Goal: Contribute content: Add original content to the website for others to see

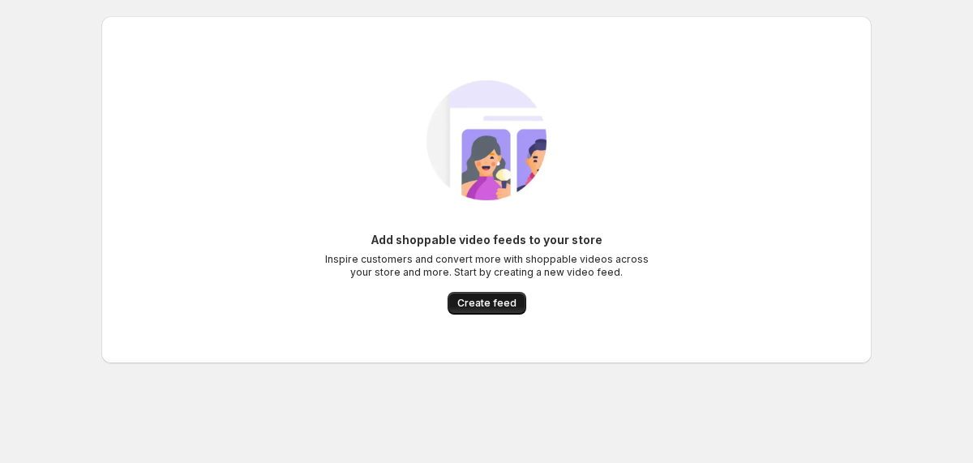
click at [478, 297] on span "Create feed" at bounding box center [486, 303] width 59 height 13
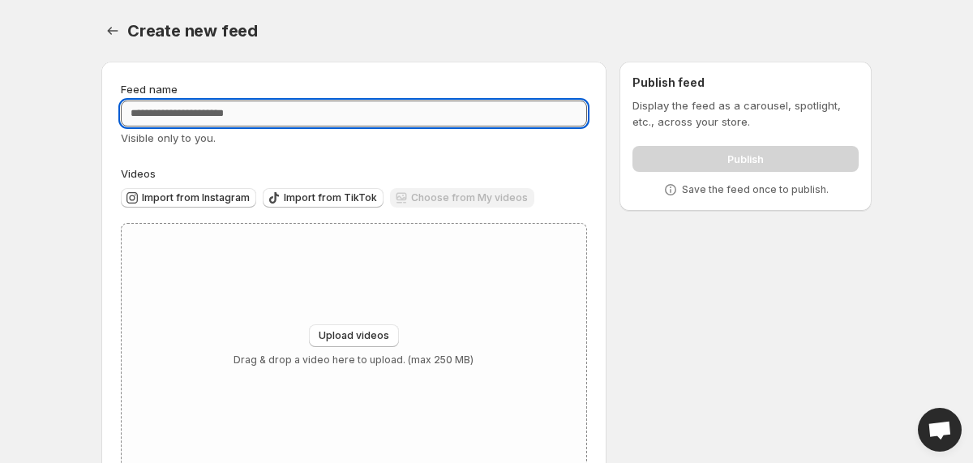
click at [199, 109] on input "Feed name" at bounding box center [354, 114] width 466 height 26
paste input "**********"
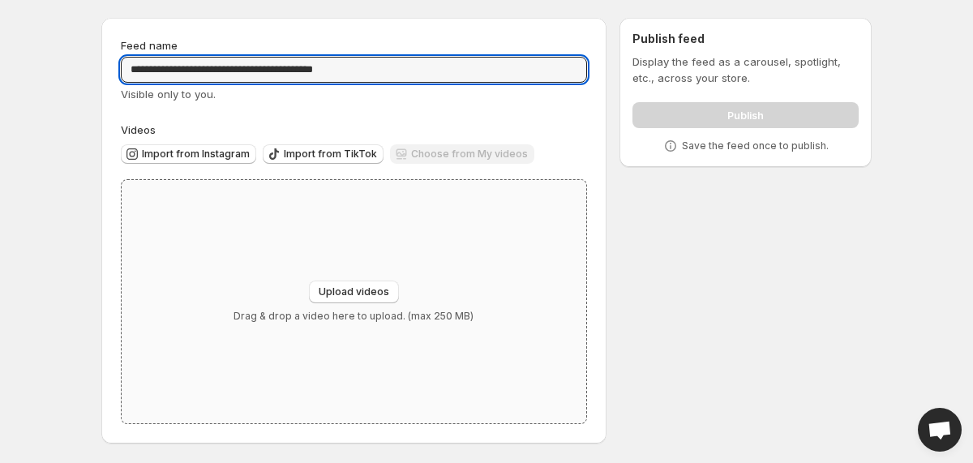
type input "**********"
click at [361, 303] on div "Upload videos Drag & drop a video here to upload. (max 250 MB)" at bounding box center [354, 302] width 240 height 42
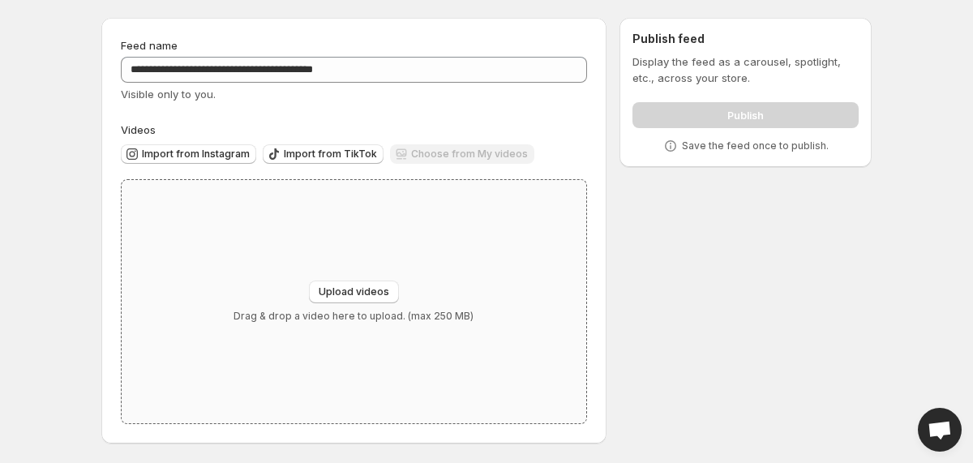
type input "**********"
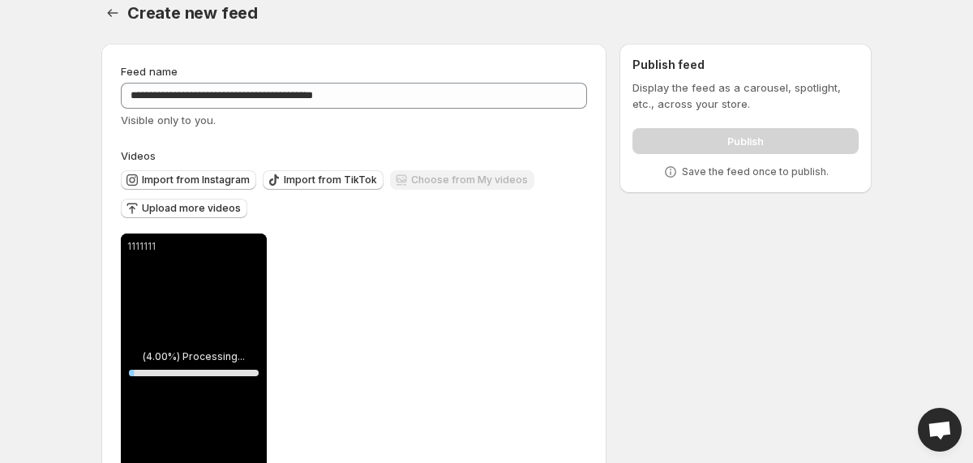
scroll to position [19, 0]
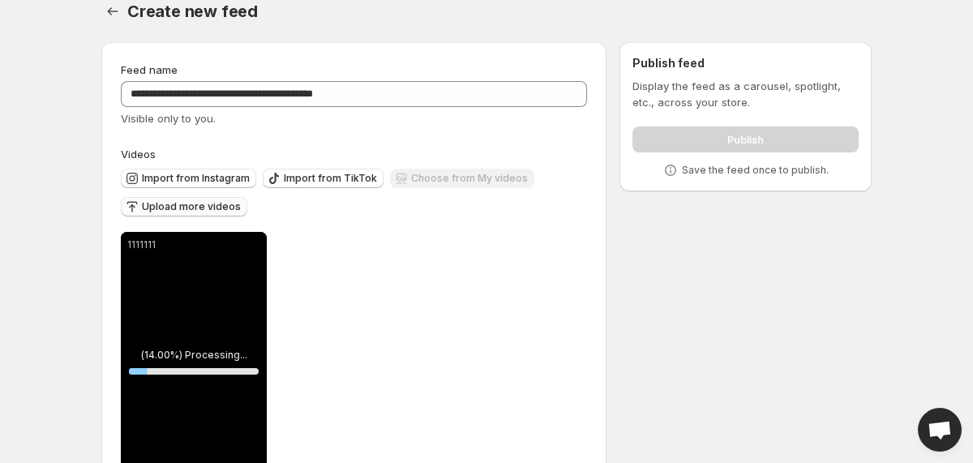
click at [221, 207] on span "Upload more videos" at bounding box center [191, 206] width 99 height 13
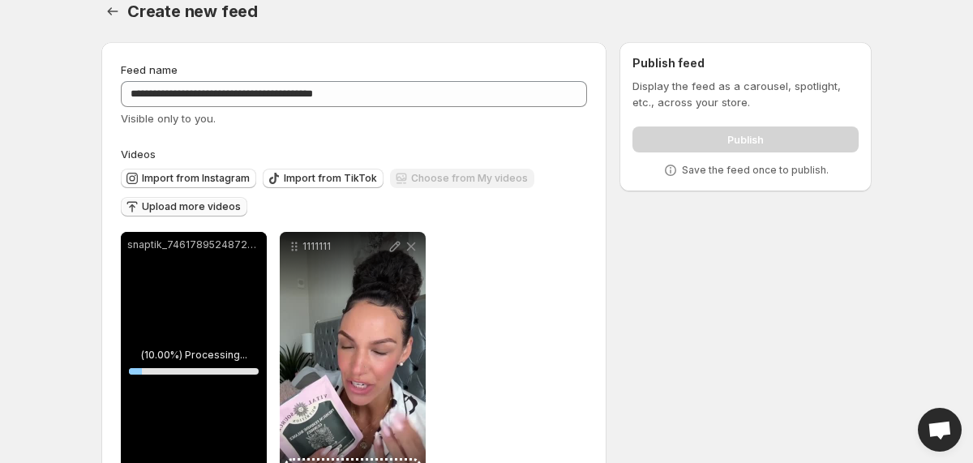
click at [204, 205] on span "Upload more videos" at bounding box center [191, 206] width 99 height 13
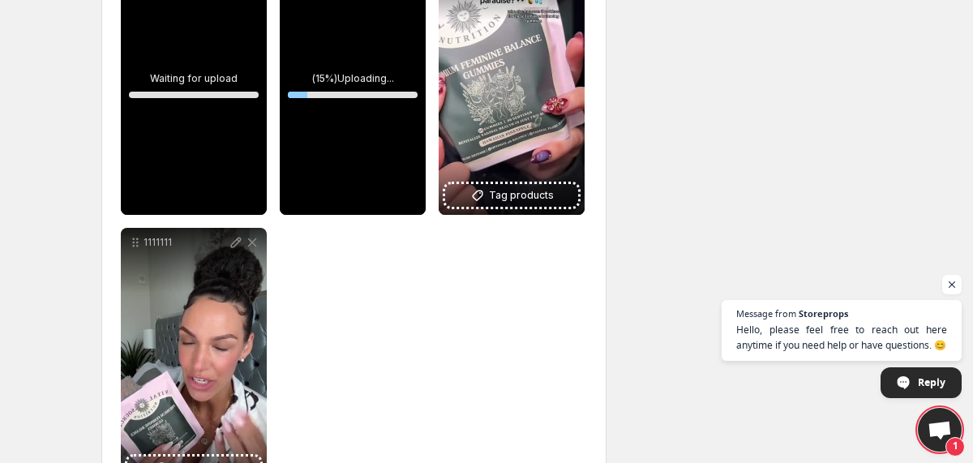
scroll to position [297, 0]
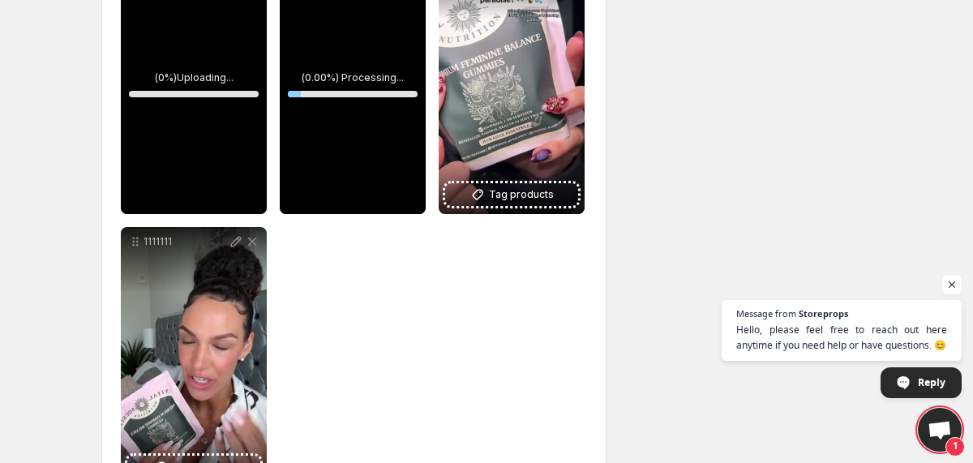
click at [356, 260] on div "**********" at bounding box center [354, 221] width 466 height 532
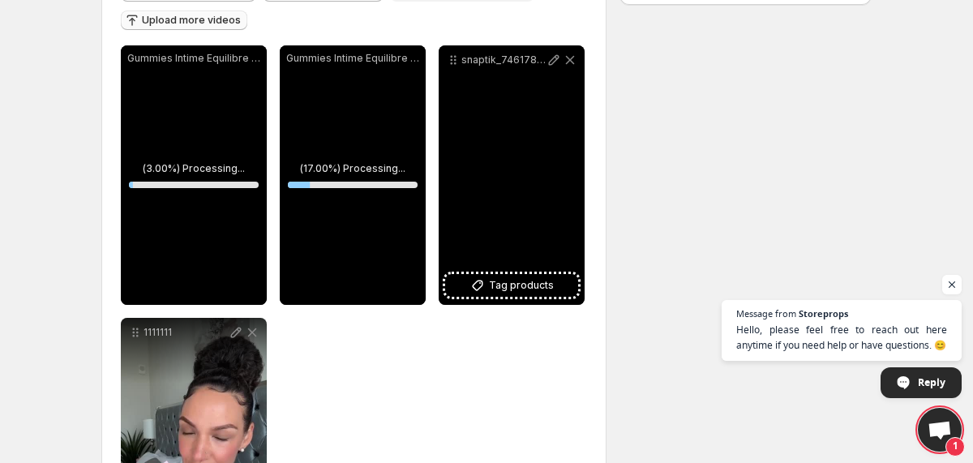
scroll to position [188, 0]
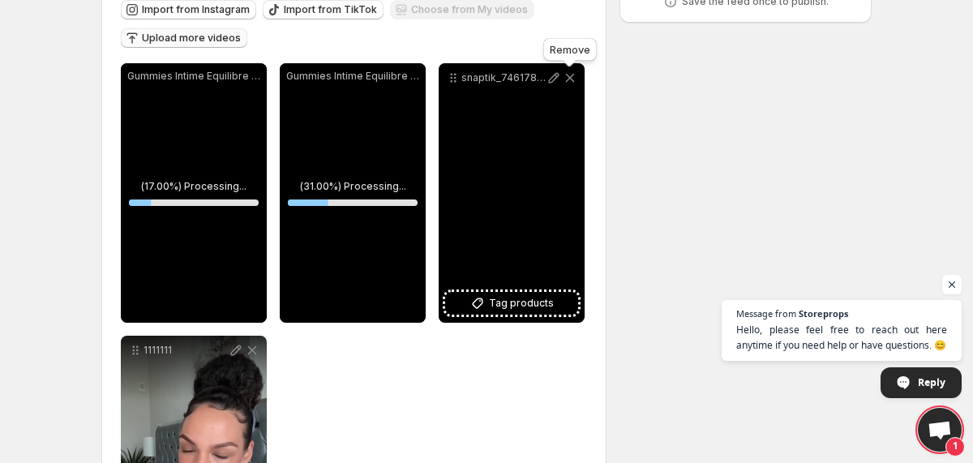
click at [570, 77] on icon at bounding box center [570, 78] width 16 height 16
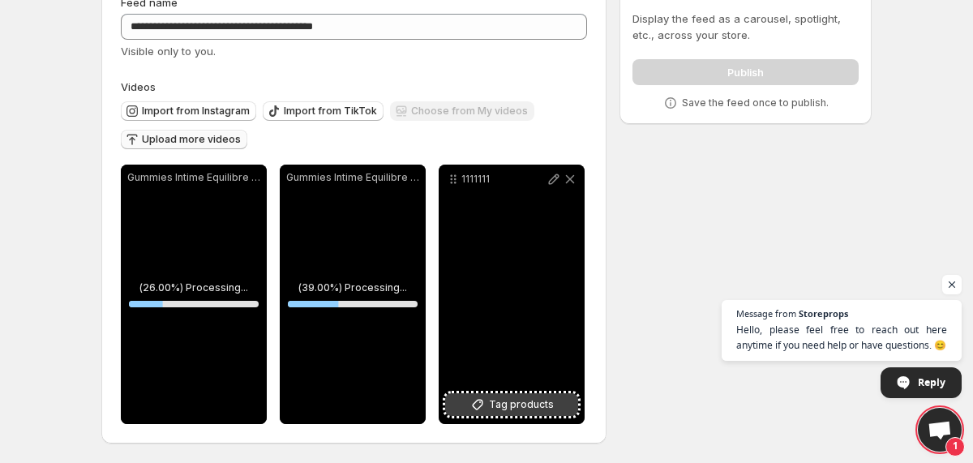
click at [470, 401] on button "Tag products" at bounding box center [511, 404] width 133 height 23
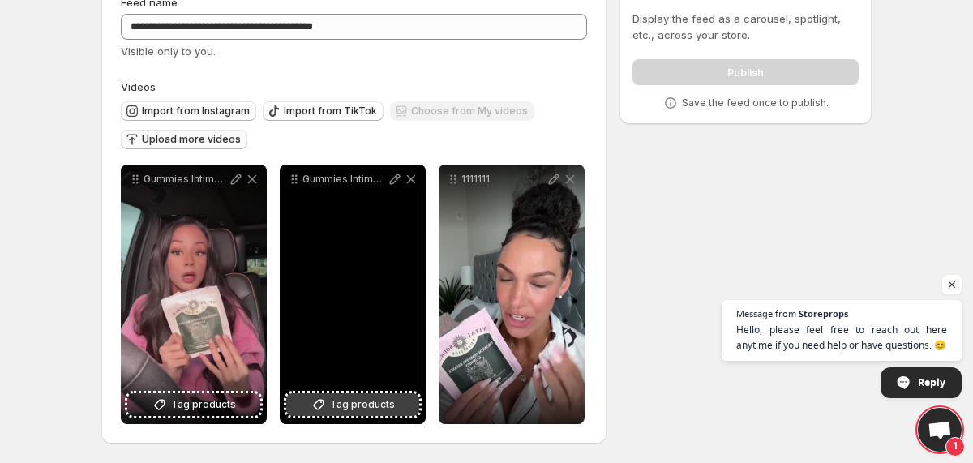
click at [386, 405] on span "Tag products" at bounding box center [362, 405] width 65 height 16
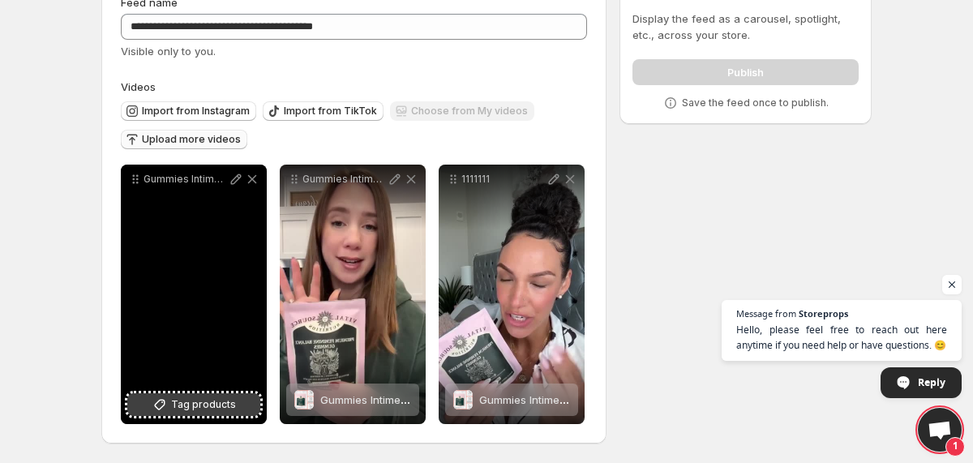
click at [221, 396] on button "Tag products" at bounding box center [193, 404] width 133 height 23
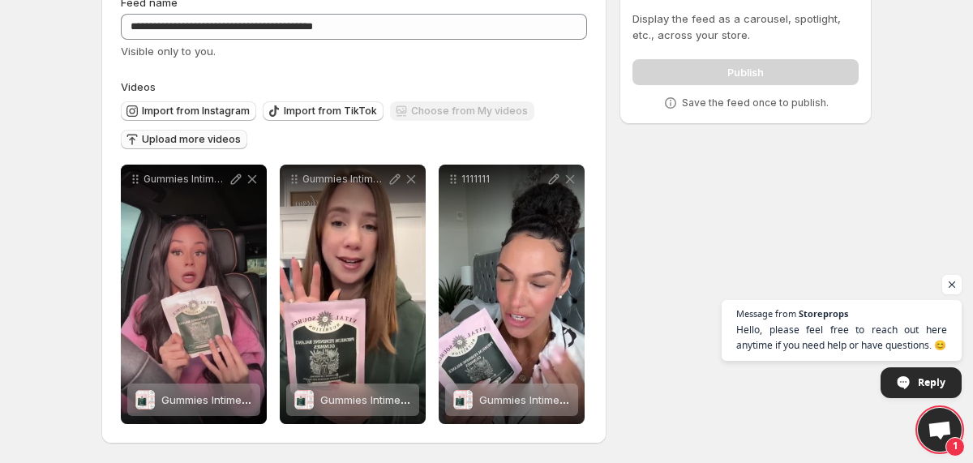
scroll to position [0, 0]
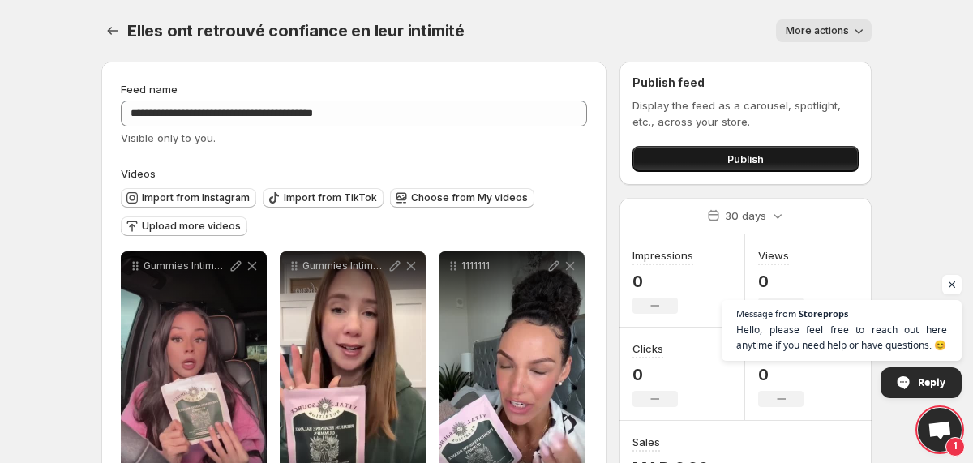
click at [697, 157] on button "Publish" at bounding box center [746, 159] width 226 height 26
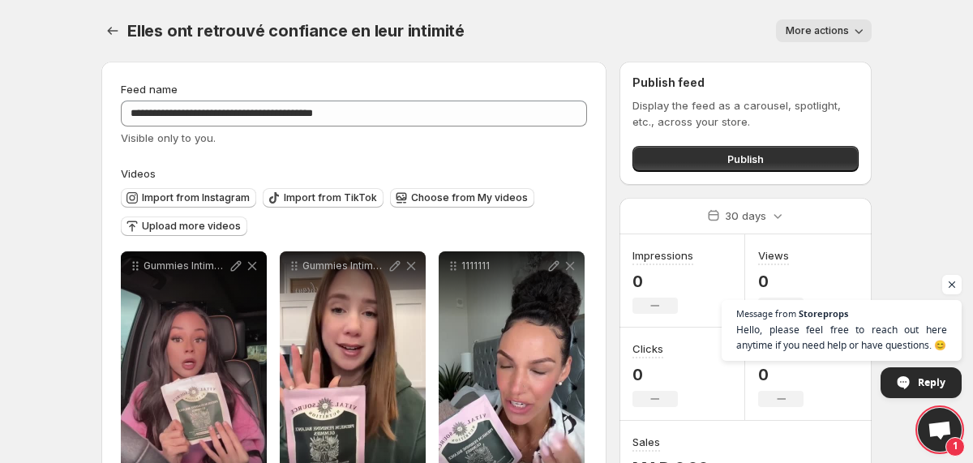
click at [817, 28] on span "More actions" at bounding box center [817, 30] width 63 height 13
click at [530, 52] on div "Elles ont retrouvé confiance en leur intimité. This page is ready Elles ont ret…" at bounding box center [486, 31] width 770 height 62
click at [113, 32] on icon "Settings" at bounding box center [113, 31] width 16 height 16
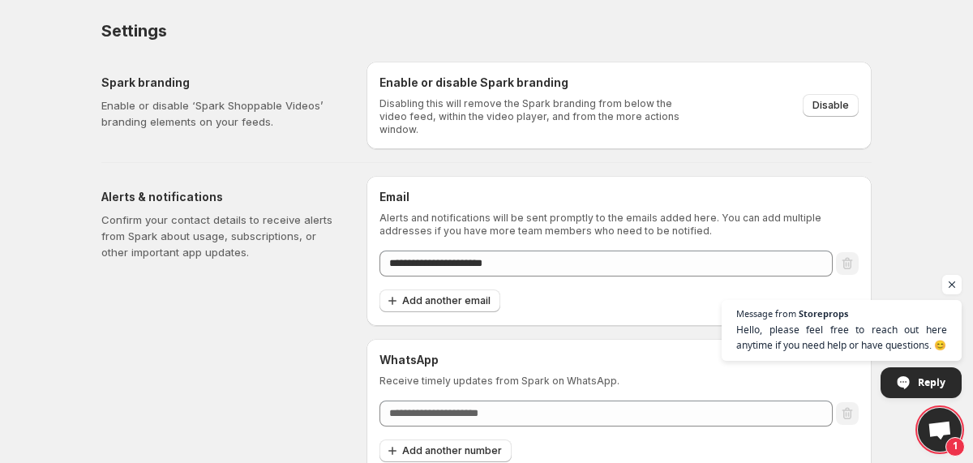
scroll to position [7, 0]
